Goal: Task Accomplishment & Management: Manage account settings

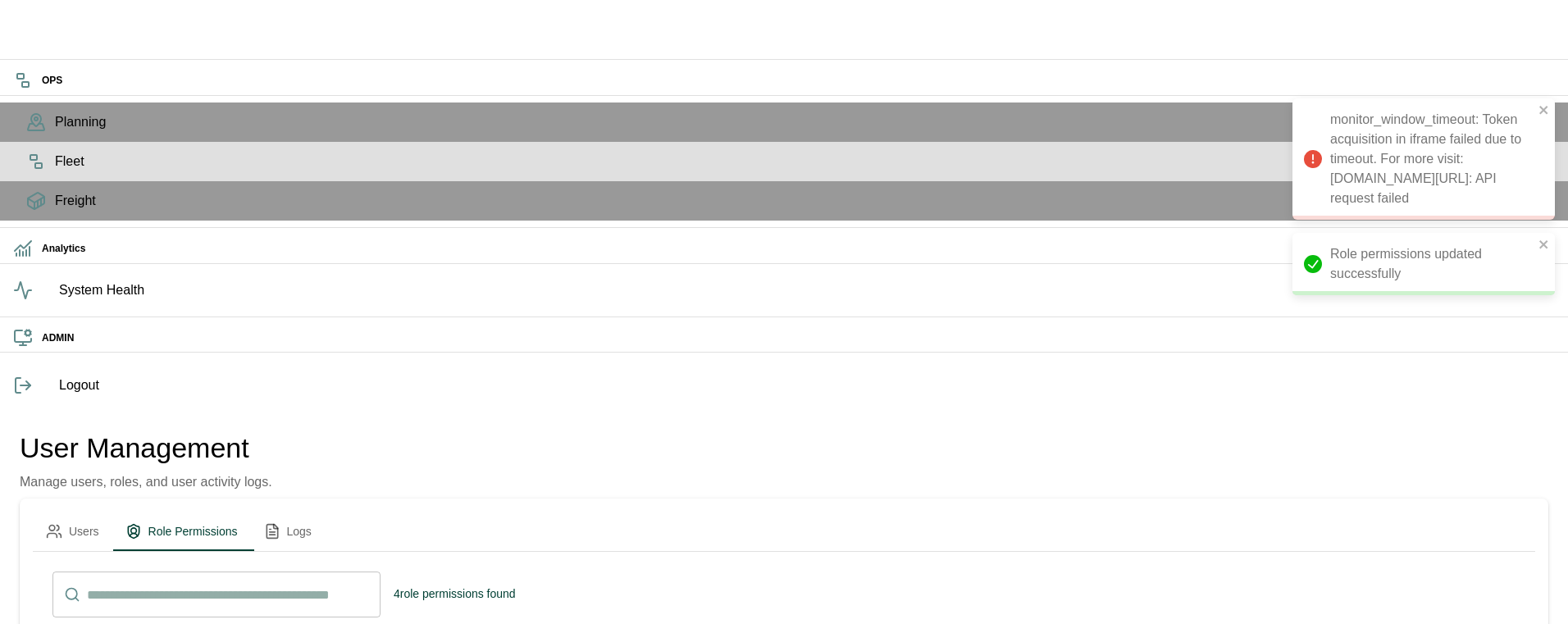
scroll to position [3, 0]
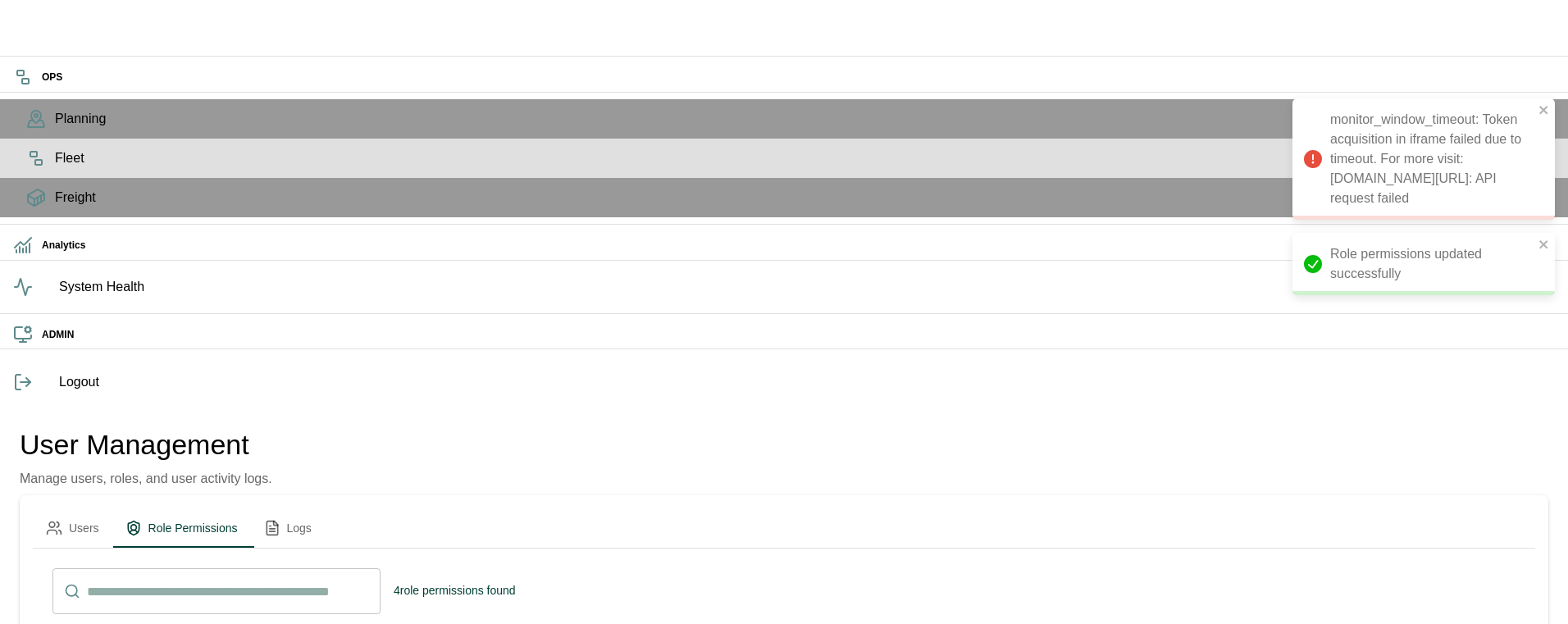
click at [27, 168] on icon at bounding box center [36, 158] width 20 height 20
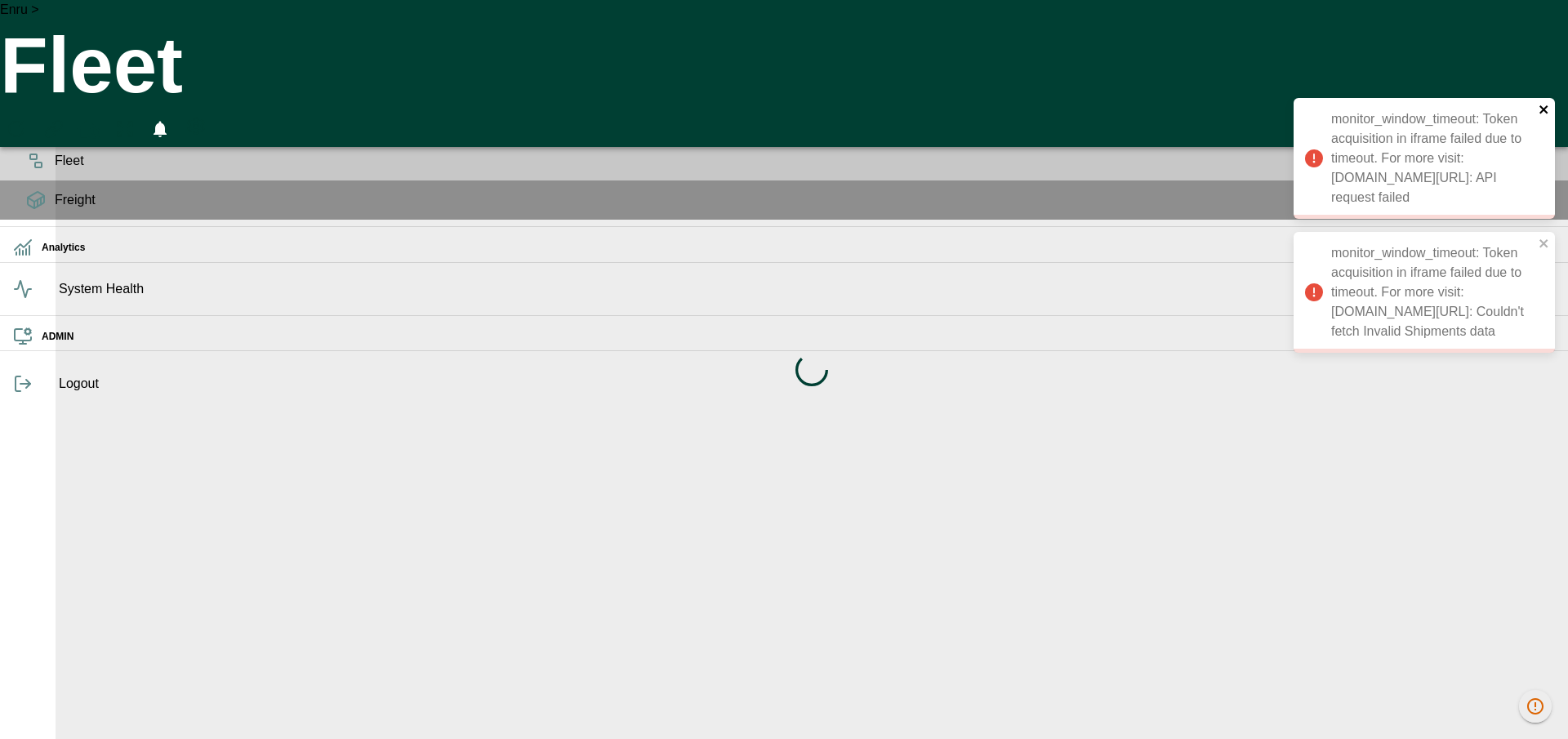
click at [1545, 107] on icon "close" at bounding box center [1543, 109] width 8 height 8
click at [1547, 109] on icon "close" at bounding box center [1544, 109] width 12 height 13
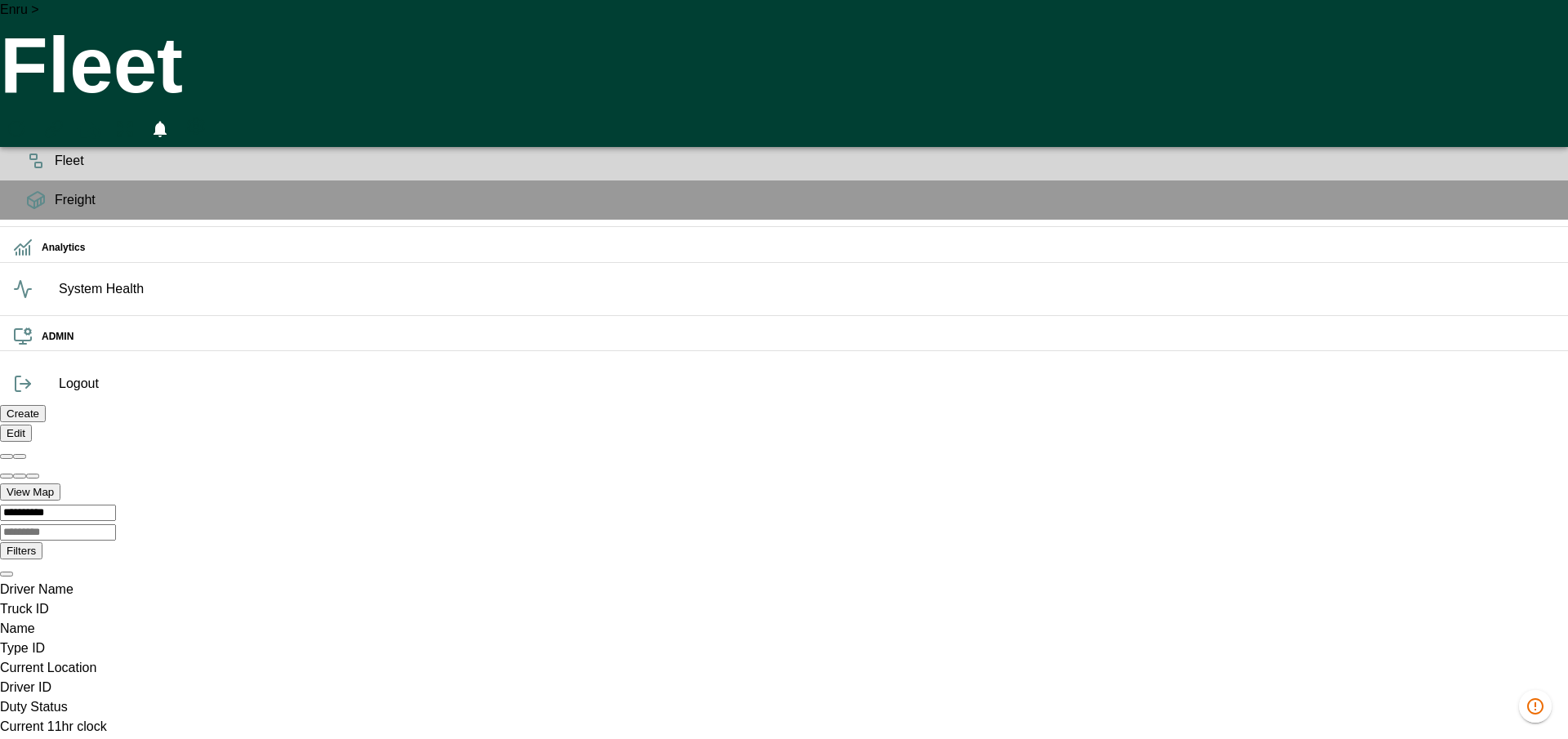
scroll to position [0, 32448]
click at [100, 119] on icon "HomeTime Editor" at bounding box center [88, 130] width 24 height 22
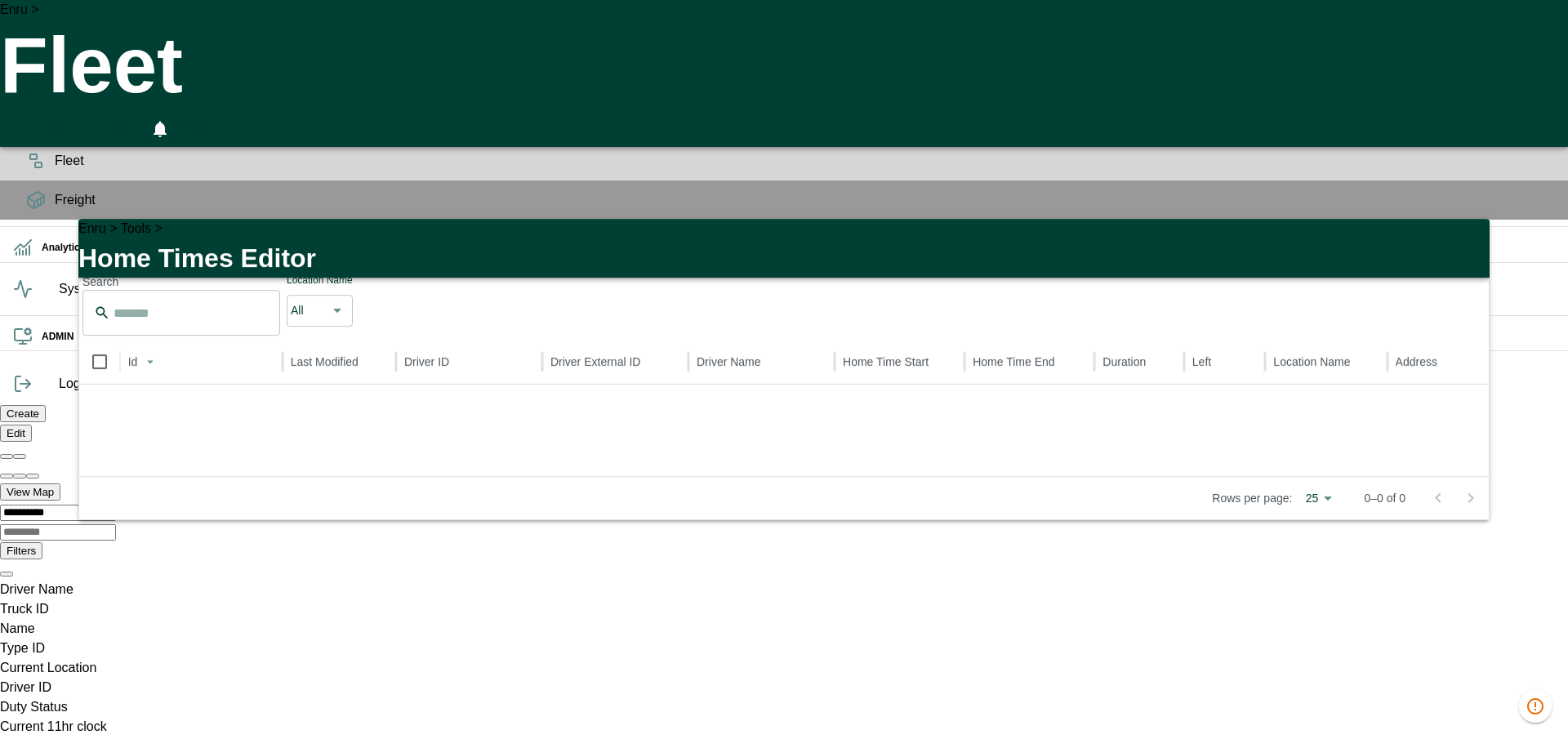
click at [1470, 236] on icon "button" at bounding box center [1467, 242] width 12 height 12
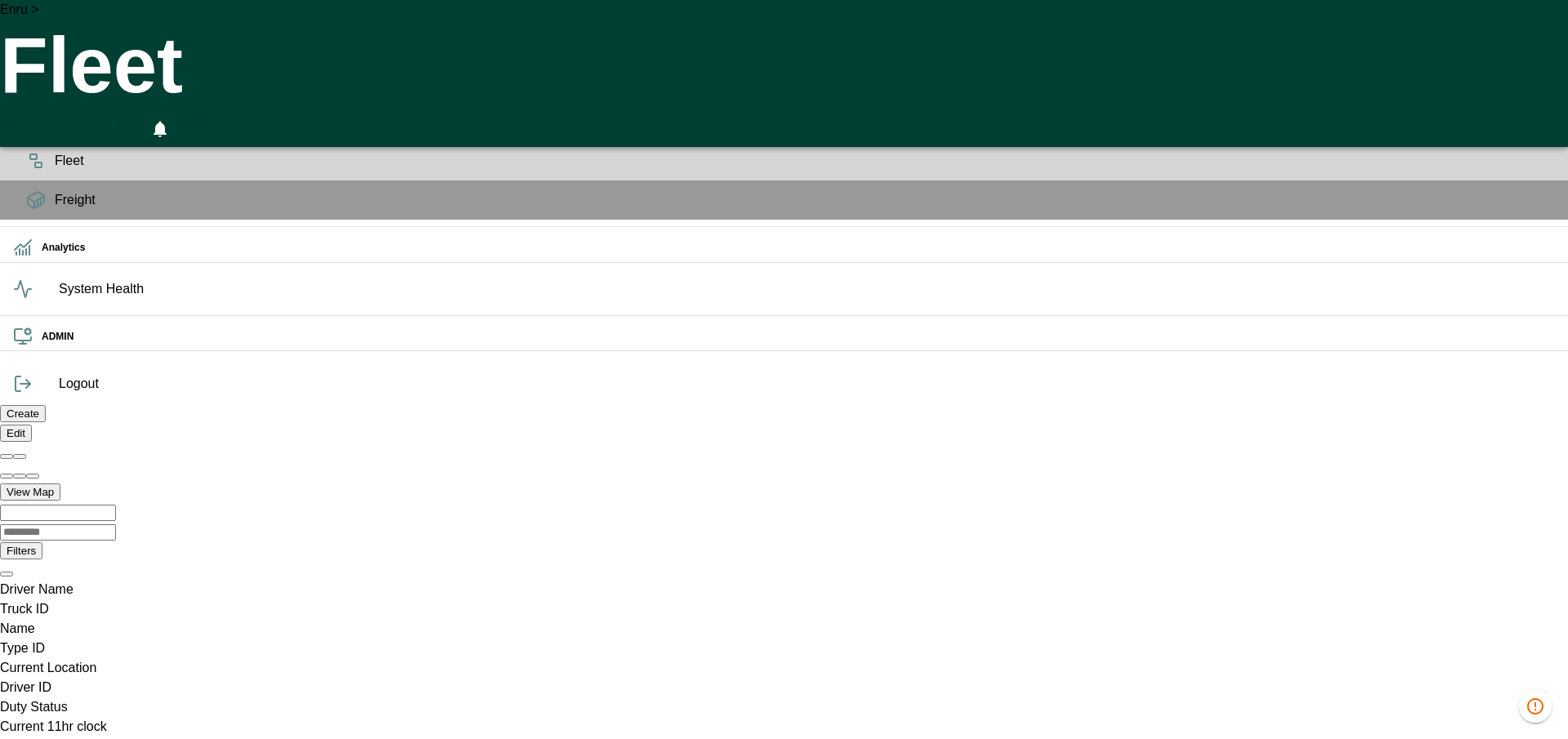
scroll to position [0, 32448]
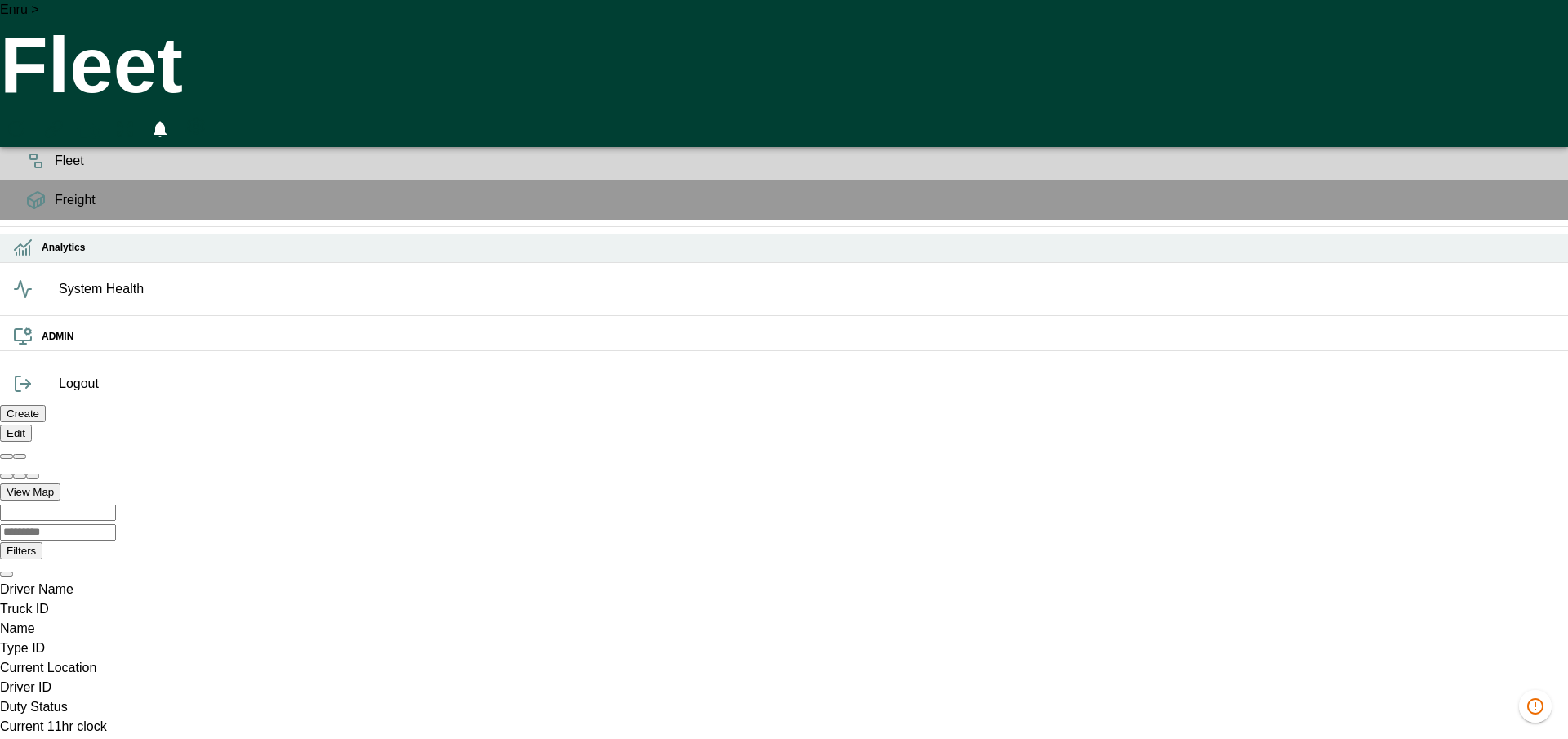
click at [43, 262] on div "Analytics" at bounding box center [784, 248] width 1568 height 28
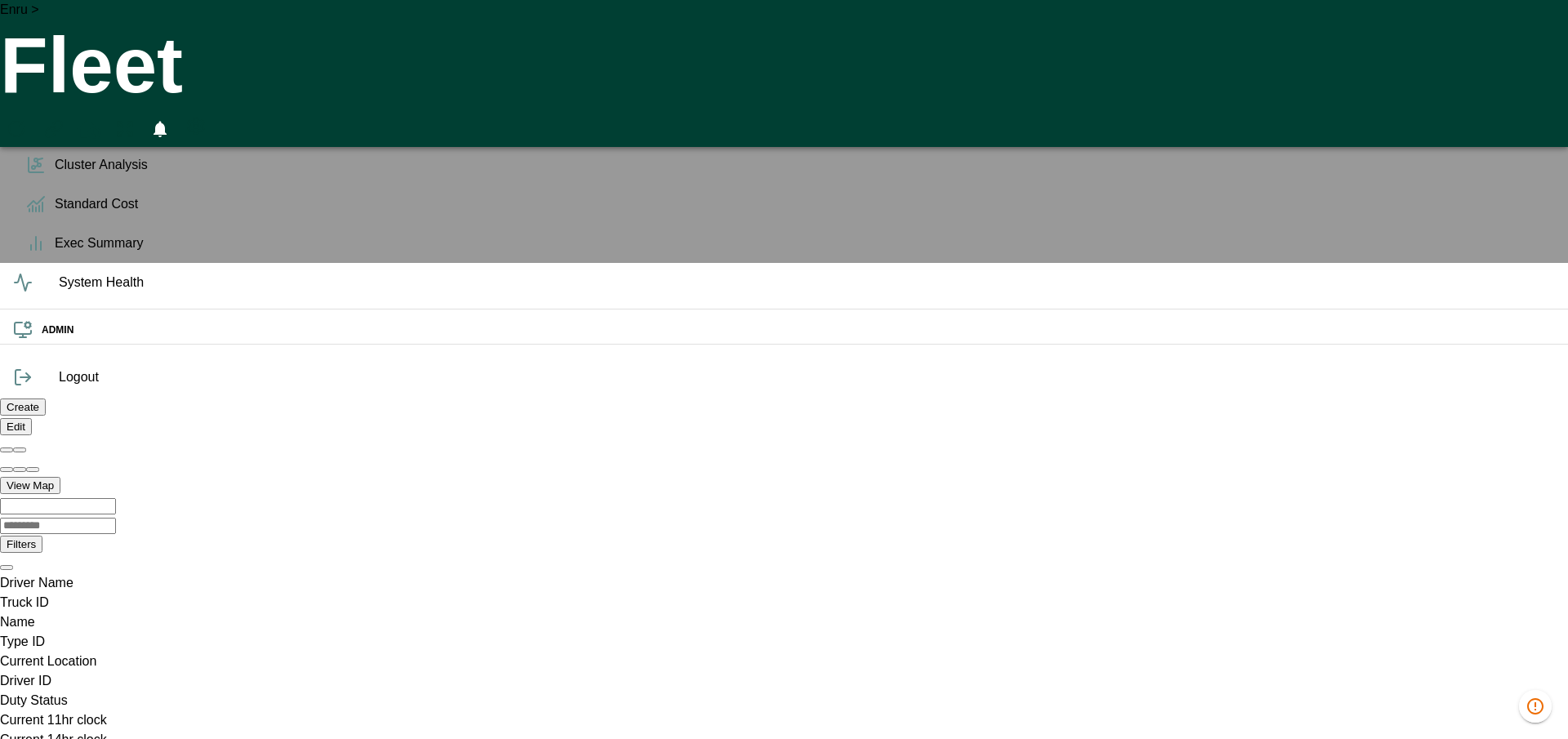
click at [41, 132] on h6 "Analytics" at bounding box center [798, 124] width 1514 height 16
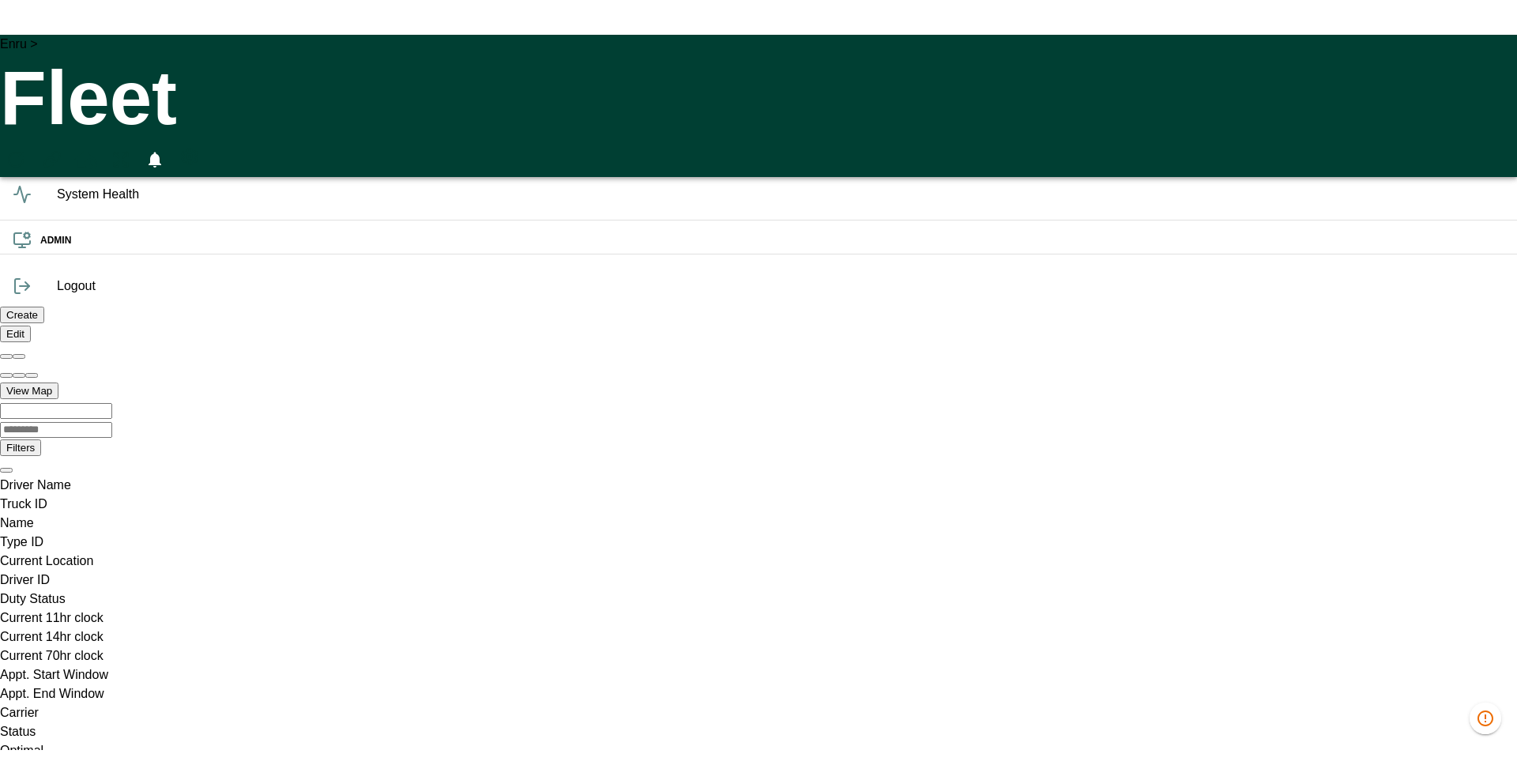
scroll to position [133, 0]
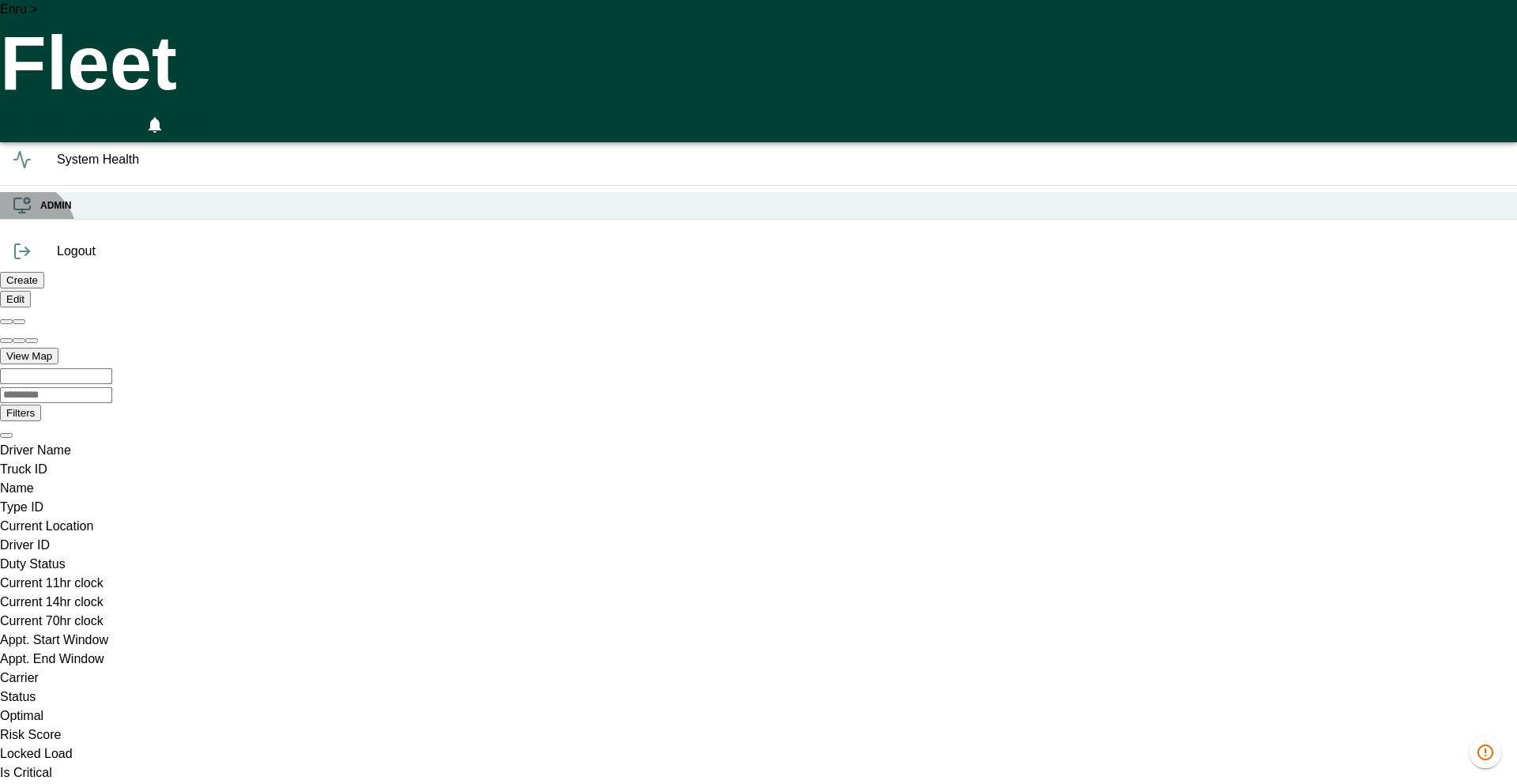
click at [21, 220] on div "ADMIN" at bounding box center [758, 205] width 1517 height 28
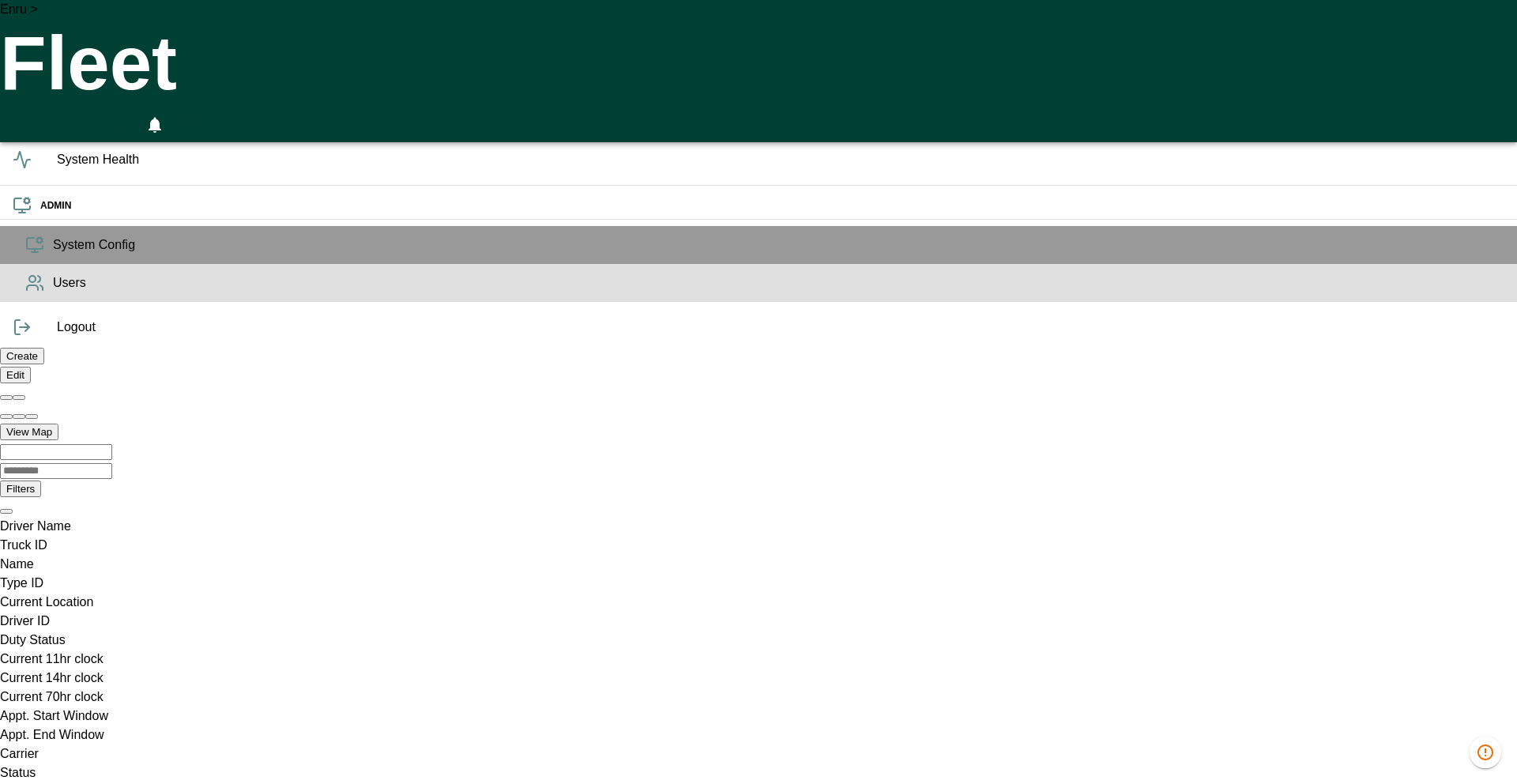
click at [39, 302] on div "Users" at bounding box center [758, 283] width 1517 height 38
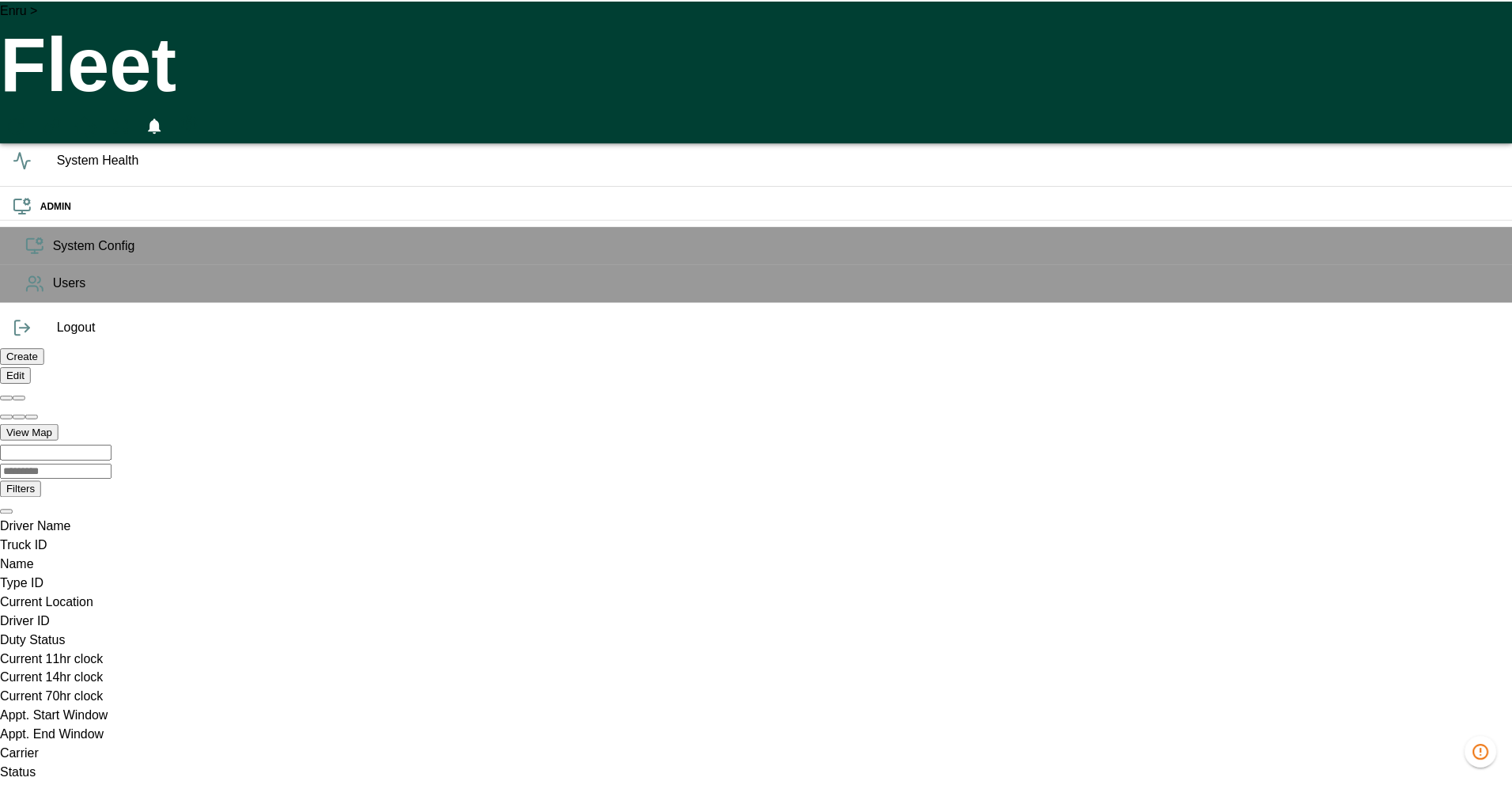
scroll to position [0, 31407]
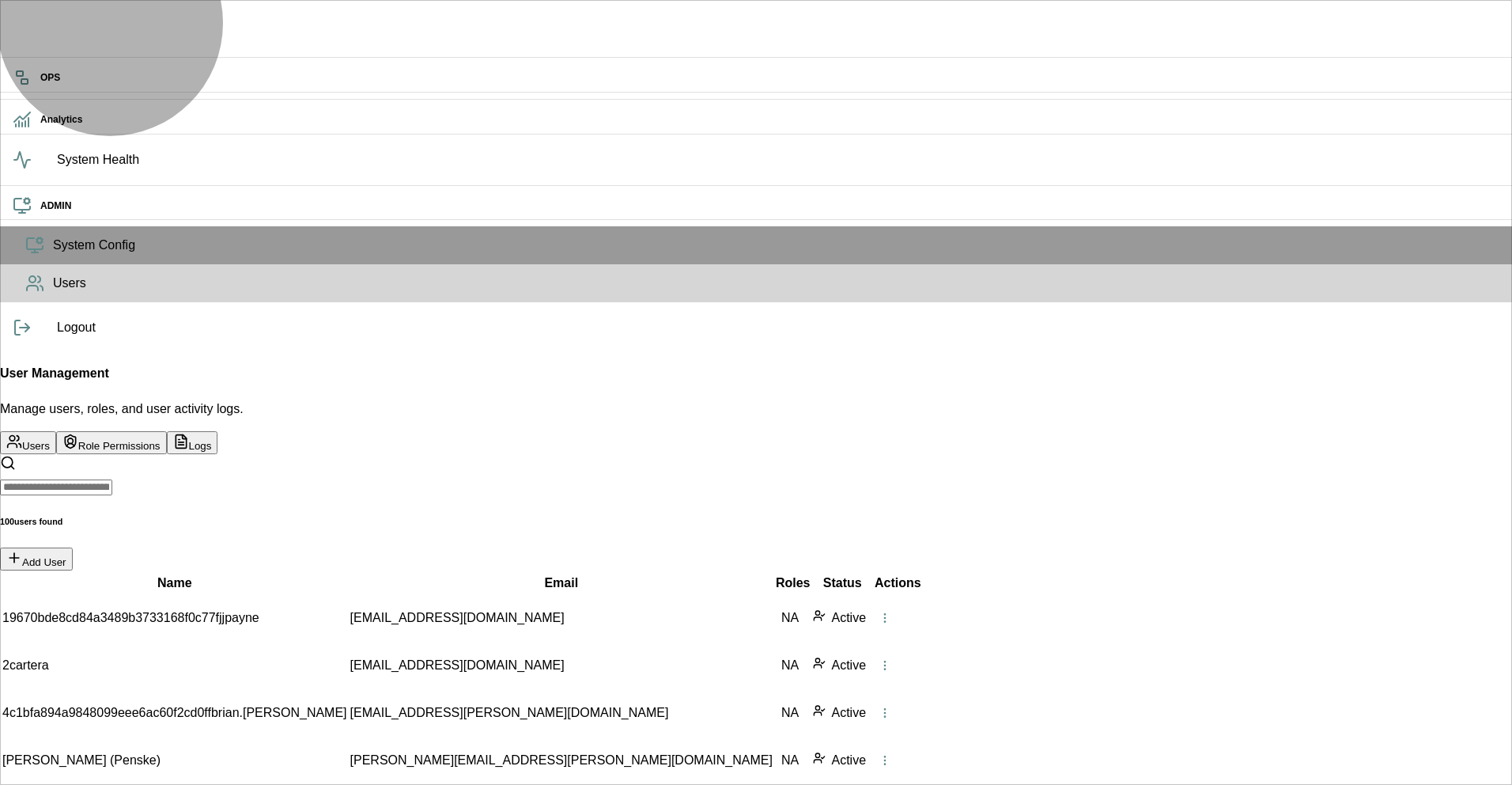
click at [166, 431] on button "Role Permissions" at bounding box center [111, 442] width 110 height 23
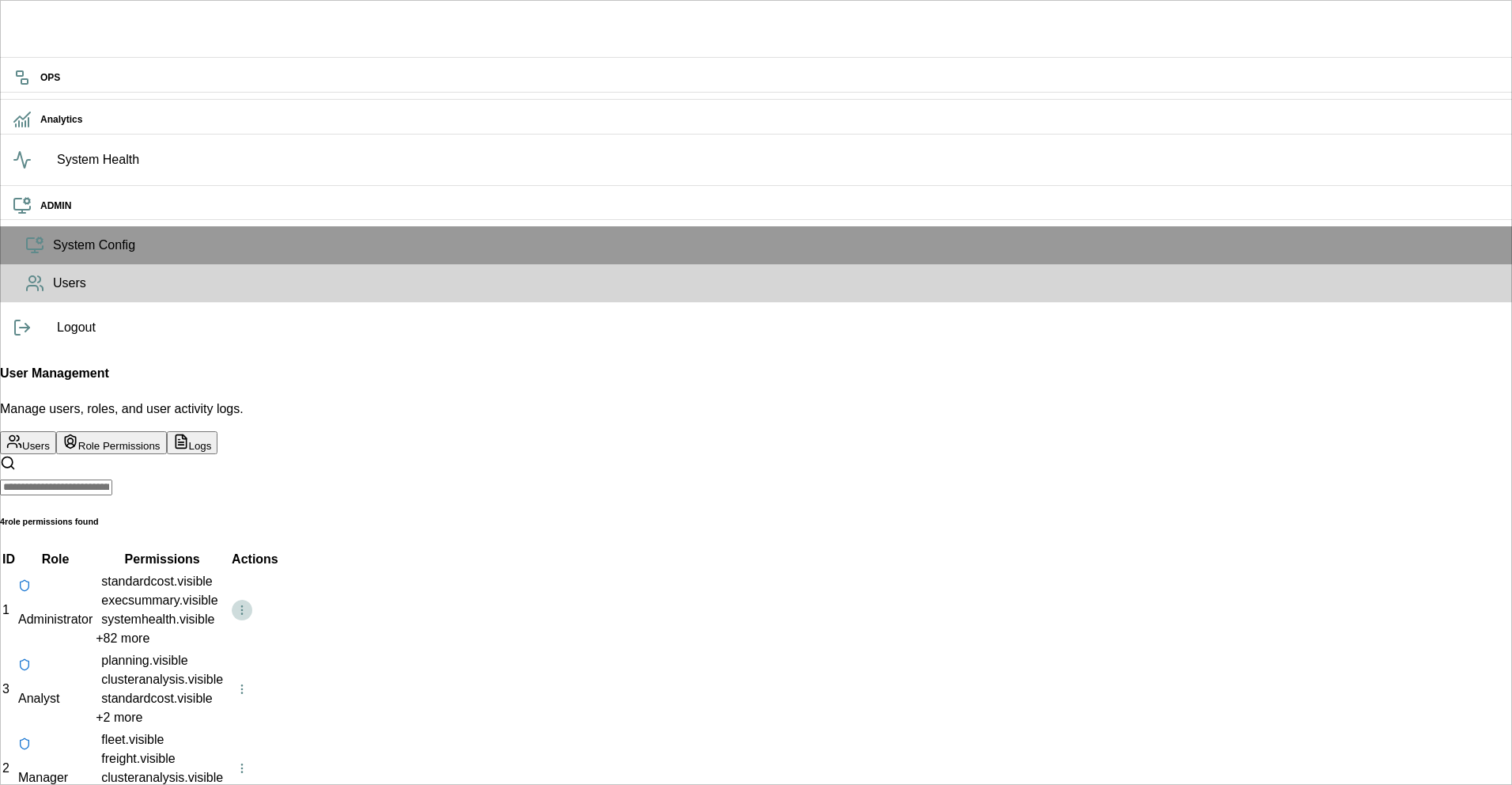
click at [248, 603] on icon "button" at bounding box center [242, 609] width 12 height 12
click at [56, 431] on button "Users" at bounding box center [28, 442] width 56 height 23
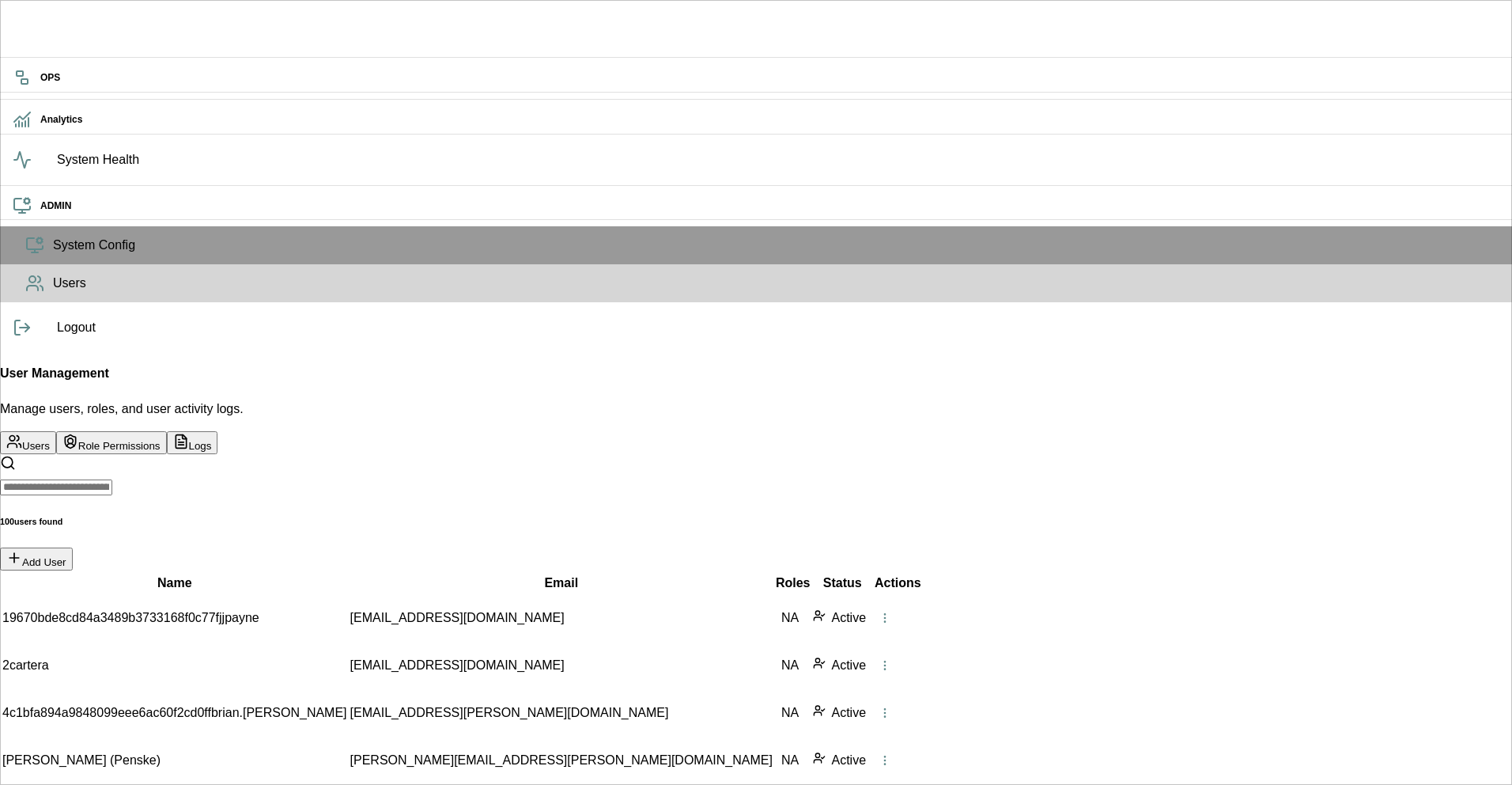
click at [891, 612] on icon "button" at bounding box center [884, 618] width 12 height 12
click at [218, 431] on button "Logs" at bounding box center [192, 442] width 51 height 23
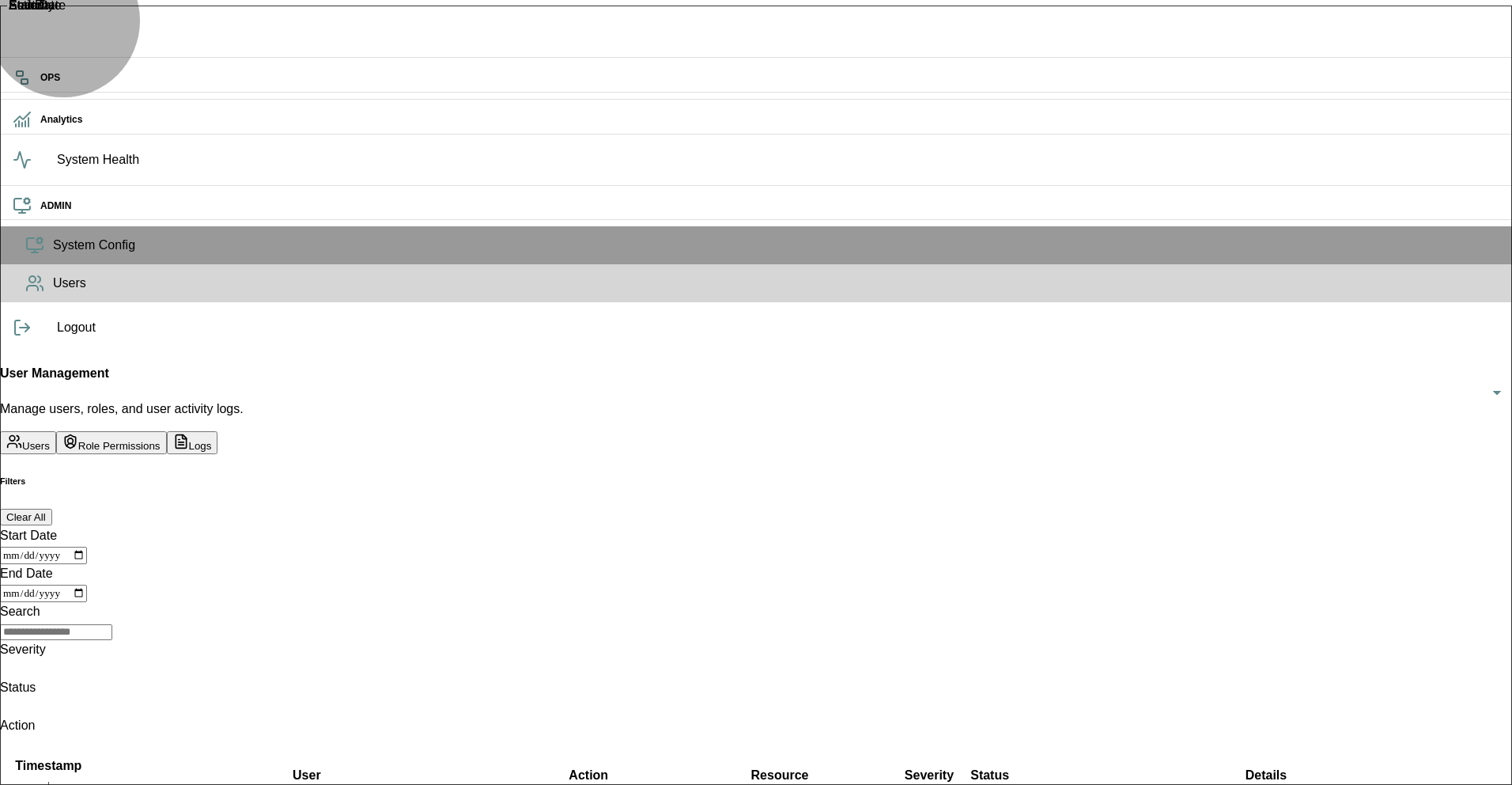
click at [166, 431] on button "Role Permissions" at bounding box center [111, 442] width 110 height 23
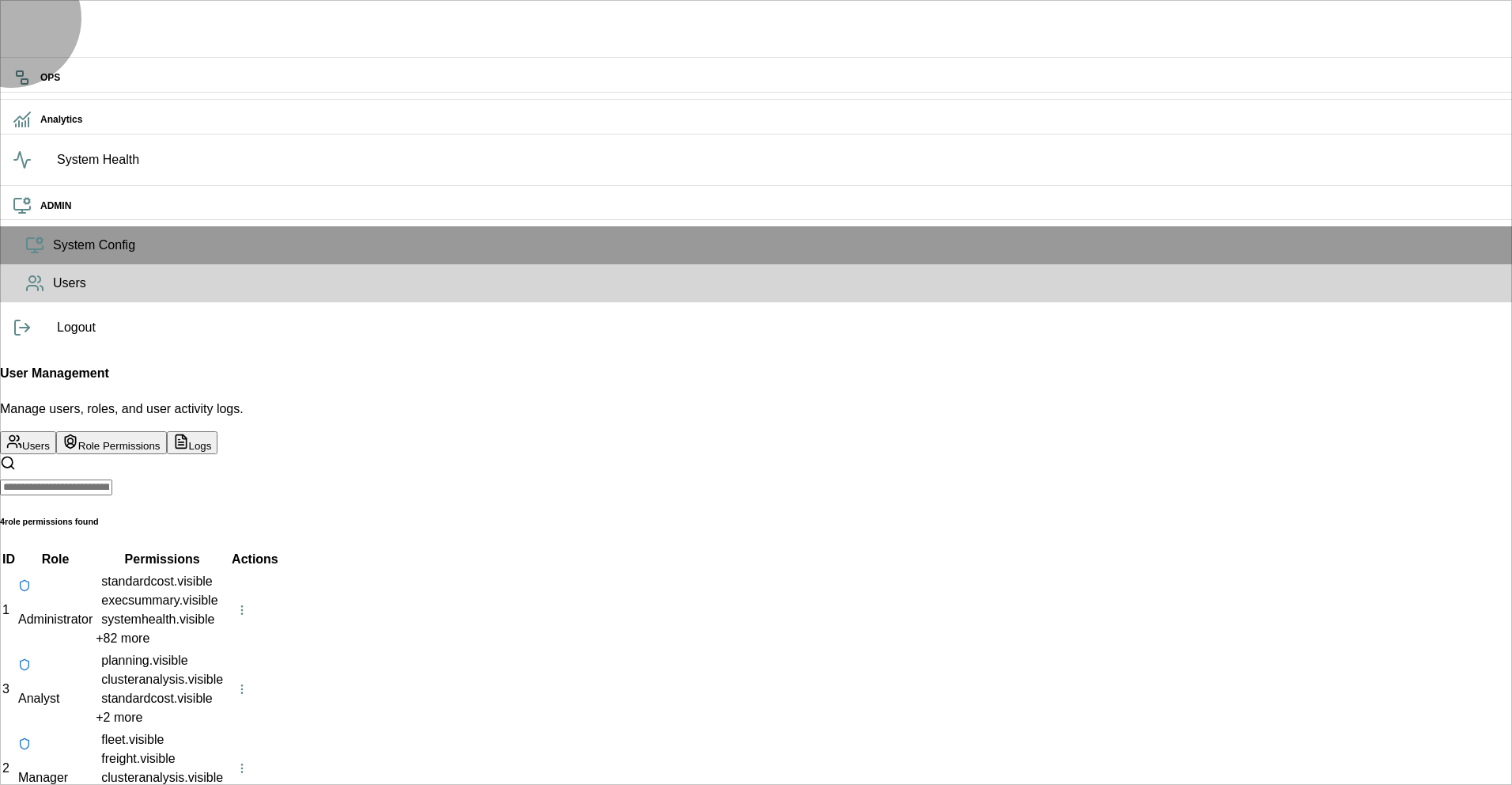
click at [22, 434] on icon "admin tabs" at bounding box center [14, 442] width 16 height 16
